Goal: Information Seeking & Learning: Learn about a topic

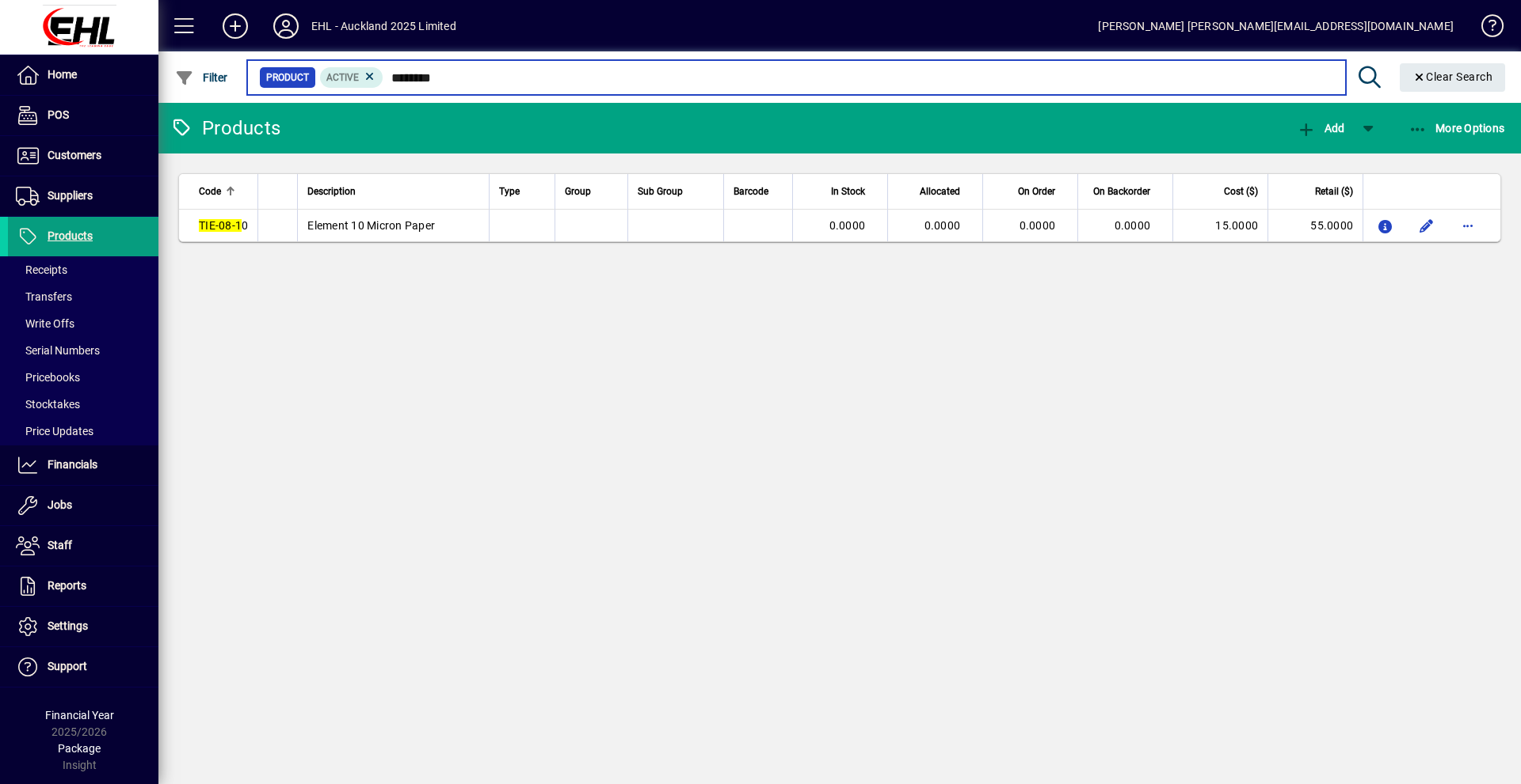
drag, startPoint x: 446, startPoint y: 76, endPoint x: 392, endPoint y: 73, distance: 54.1
click at [392, 73] on input "********" at bounding box center [858, 78] width 949 height 22
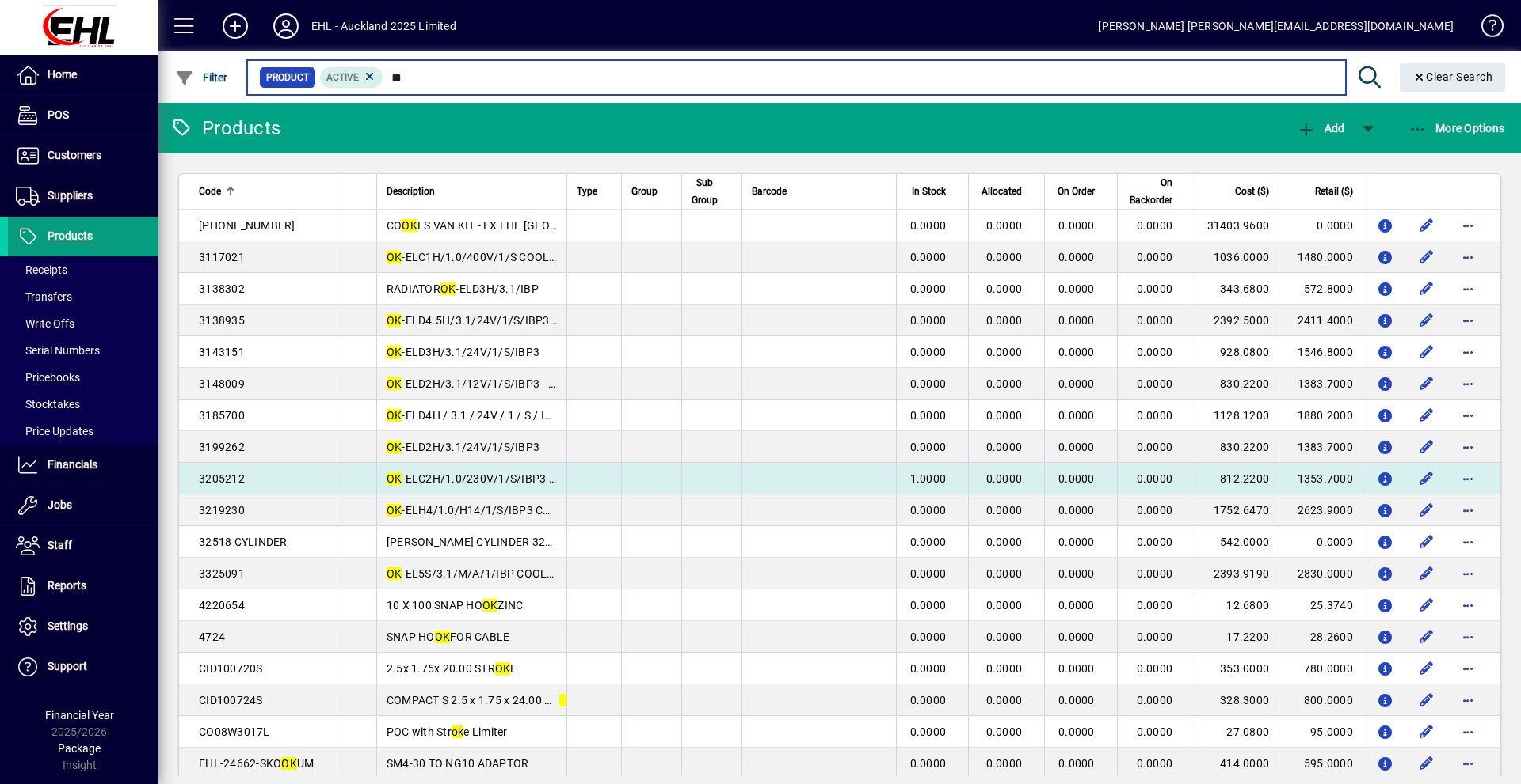
type input "**"
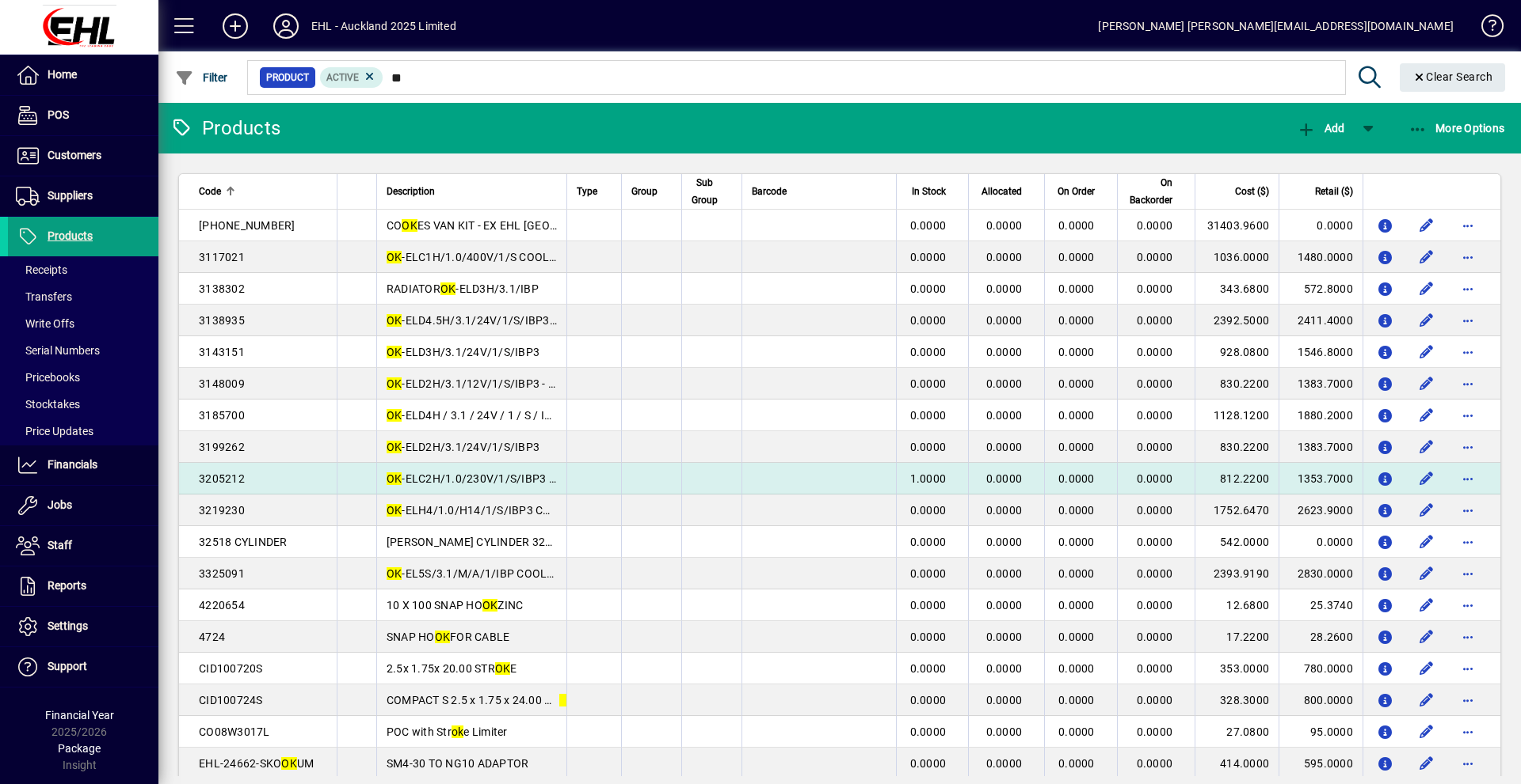
click at [254, 474] on div "3205212" at bounding box center [263, 478] width 128 height 15
